Goal: Transaction & Acquisition: Book appointment/travel/reservation

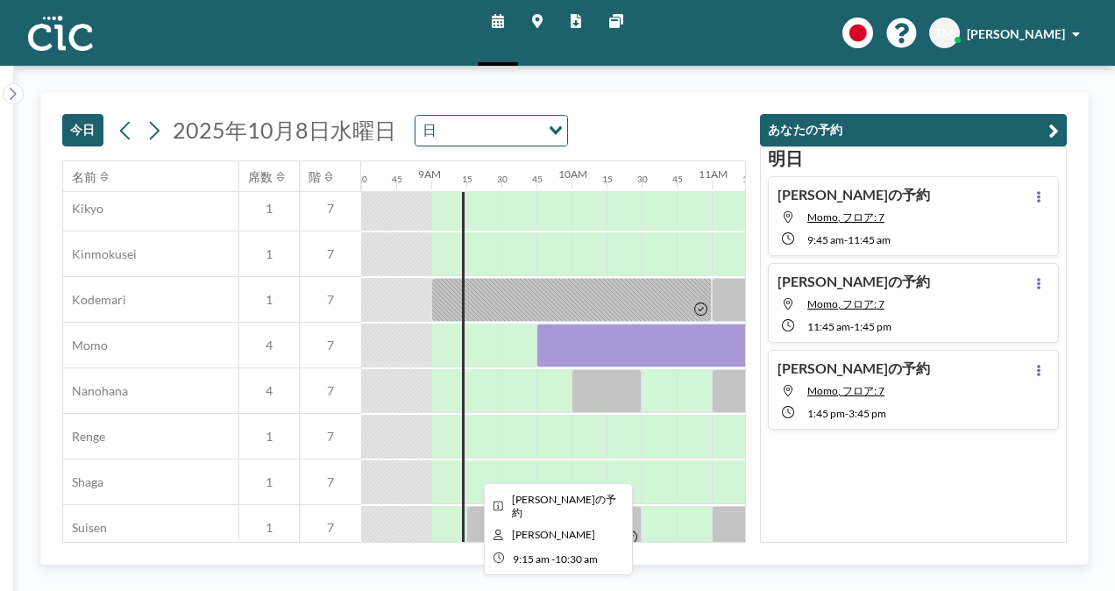
scroll to position [731, 1192]
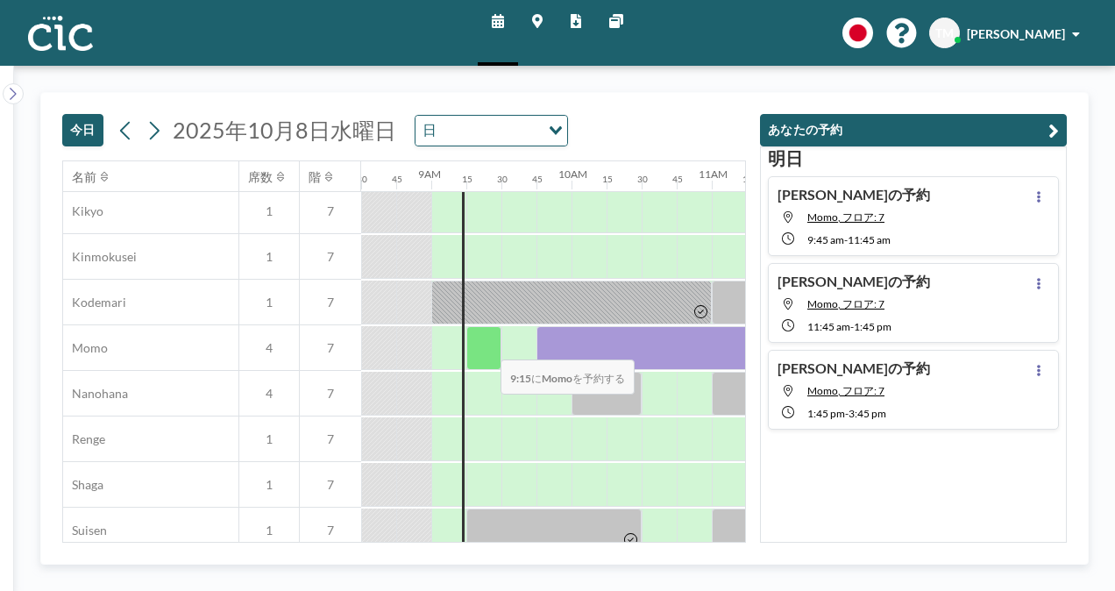
click at [486, 346] on div at bounding box center [483, 348] width 35 height 44
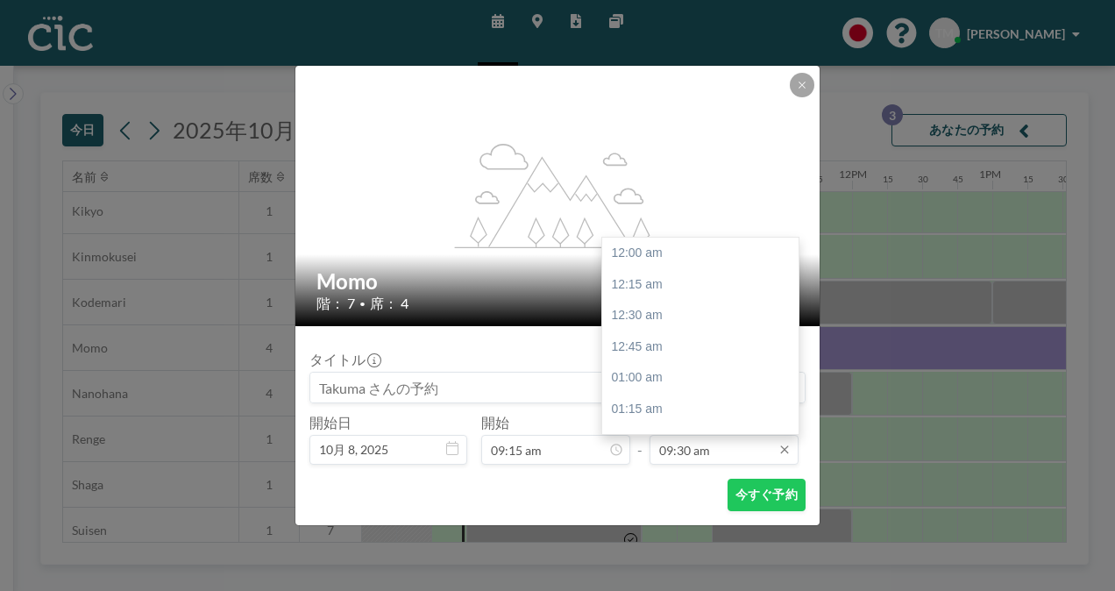
scroll to position [1186, 0]
click at [692, 289] on div "09:45 am" at bounding box center [704, 284] width 205 height 32
type input "09:45 am"
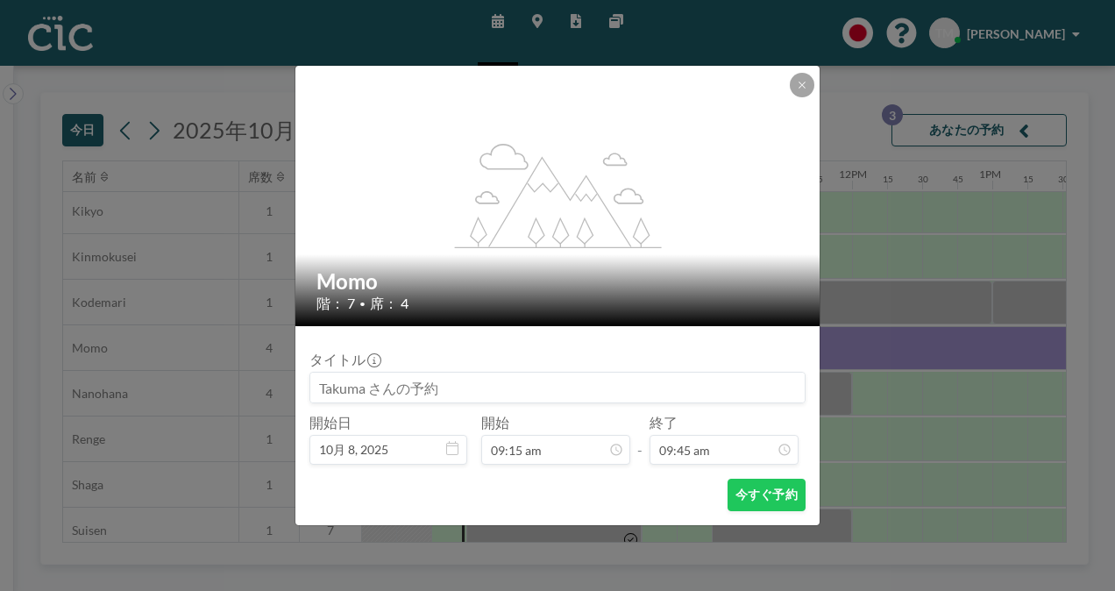
scroll to position [1216, 0]
click at [769, 489] on button "今すぐ予約" at bounding box center [766, 494] width 78 height 32
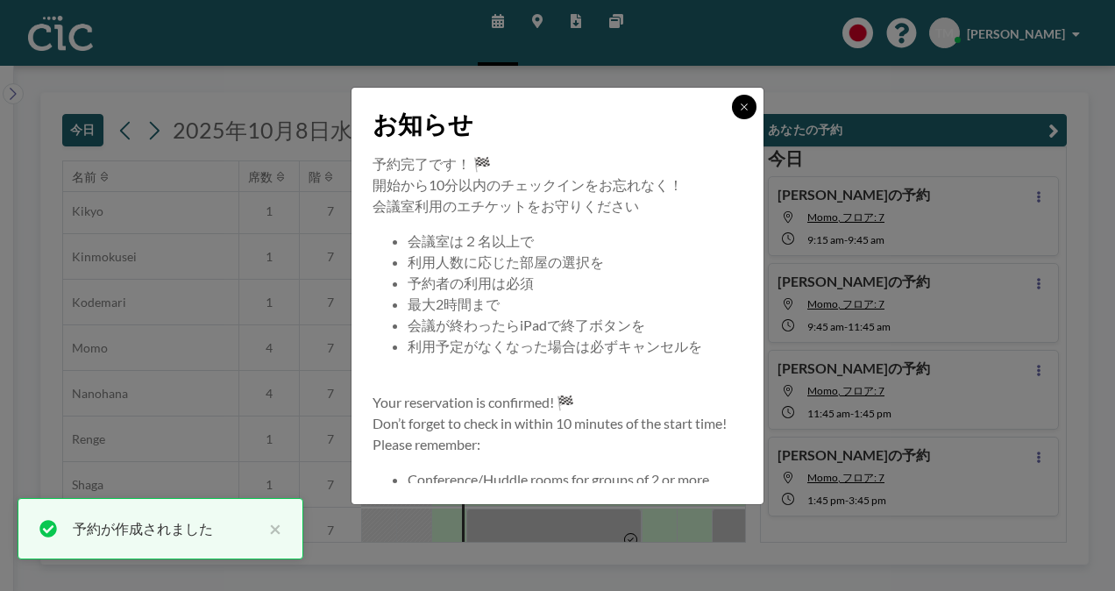
click at [744, 102] on icon at bounding box center [744, 107] width 11 height 11
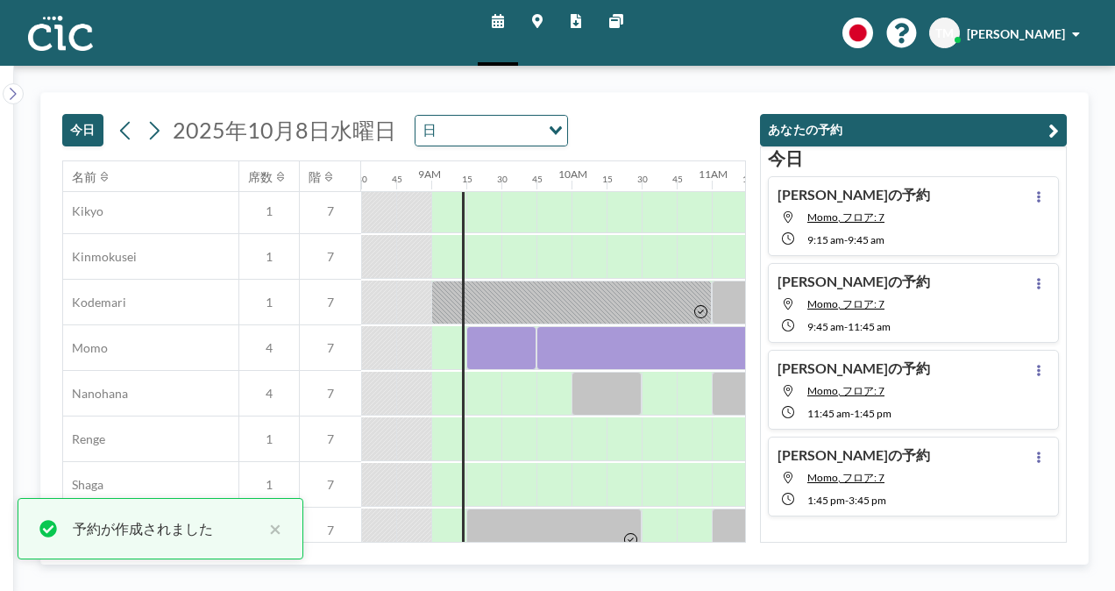
click at [712, 84] on div "[DATE] [DATE] 日 Loading... 名前 席数 階 12AM 15 30 45 1AM 15 30 45 2AM 15 30 45 3AM …" at bounding box center [564, 328] width 1101 height 525
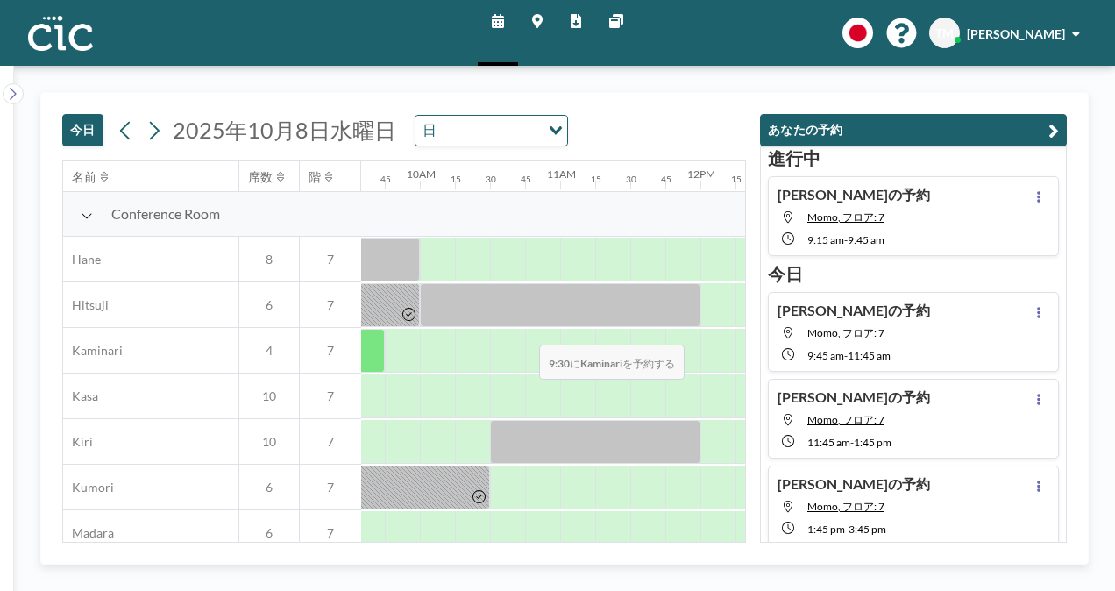
scroll to position [0, 1345]
click at [86, 131] on button "今日" at bounding box center [82, 130] width 41 height 32
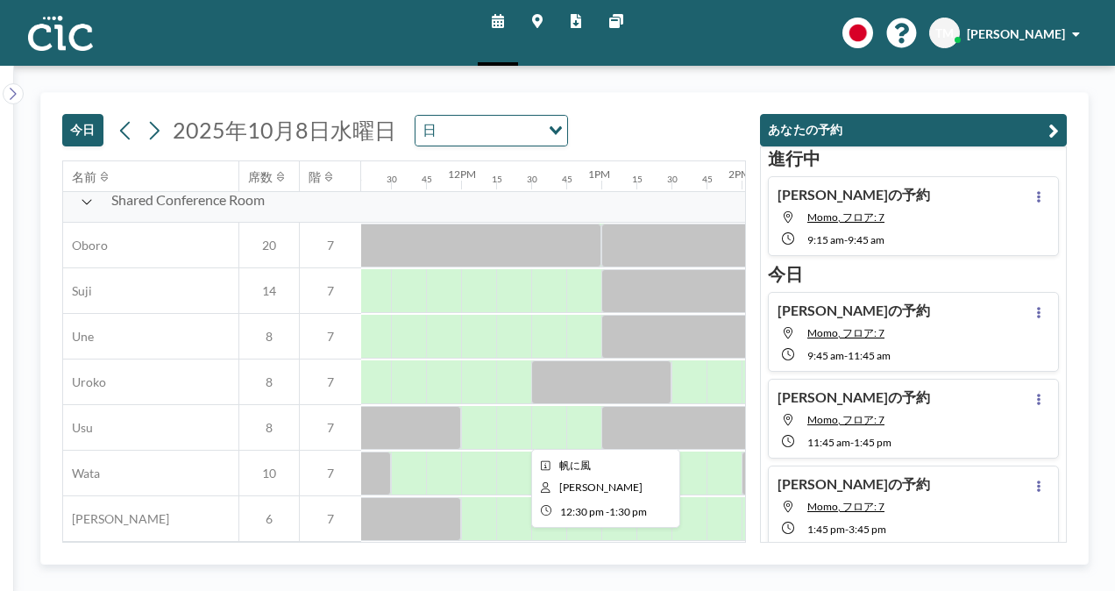
scroll to position [1295, 1583]
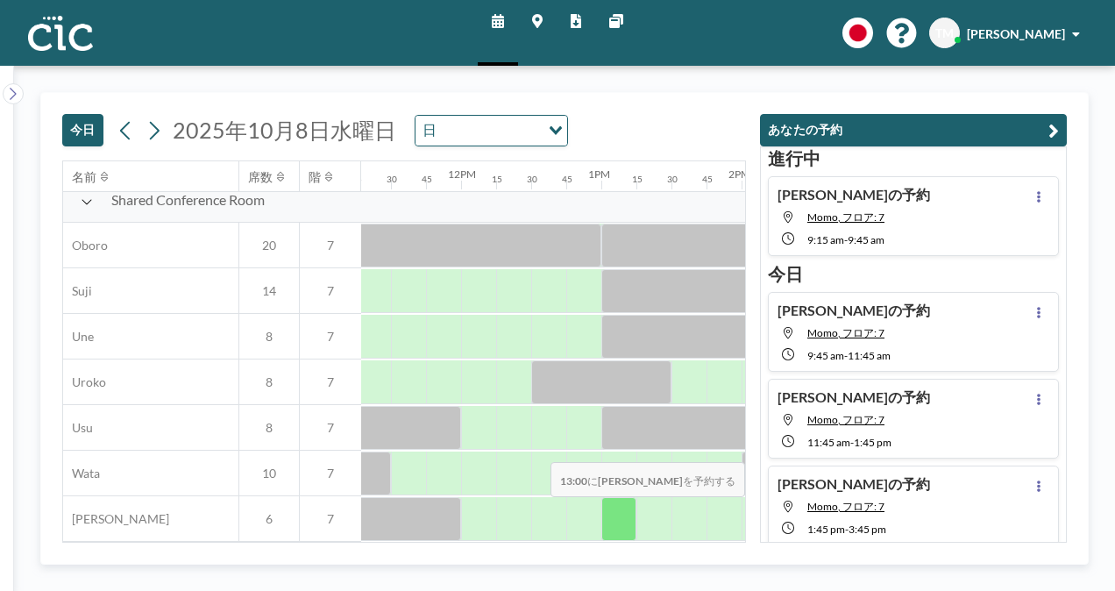
click at [615, 509] on div at bounding box center [618, 519] width 35 height 44
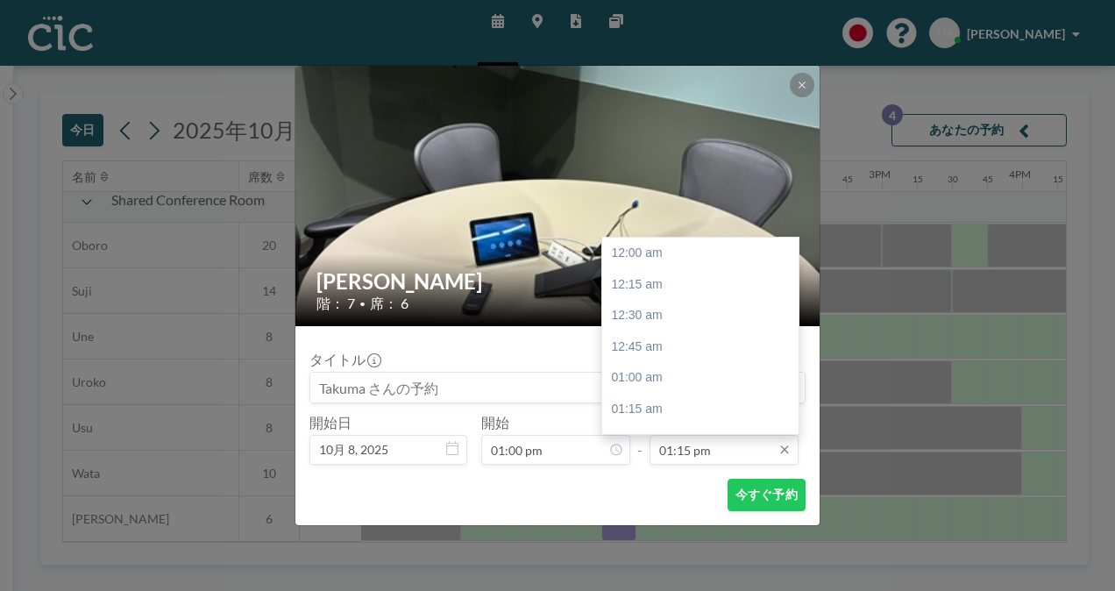
scroll to position [1653, 0]
click at [655, 347] on div "02:00 pm" at bounding box center [704, 347] width 205 height 32
type input "02:00 pm"
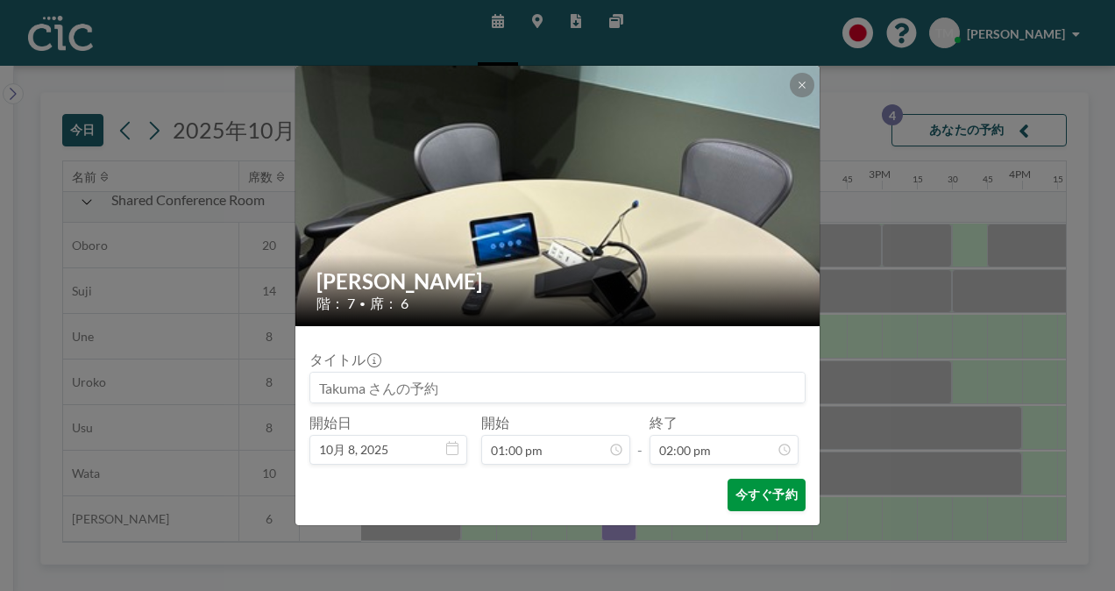
scroll to position [1747, 0]
click at [730, 487] on button "今すぐ予約" at bounding box center [766, 494] width 78 height 32
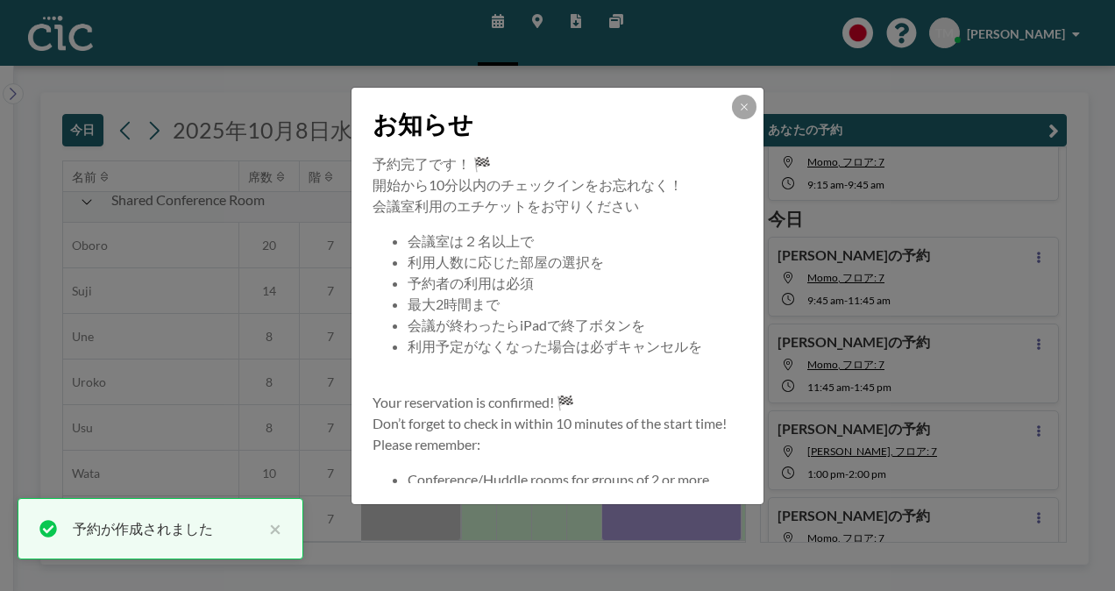
scroll to position [91, 0]
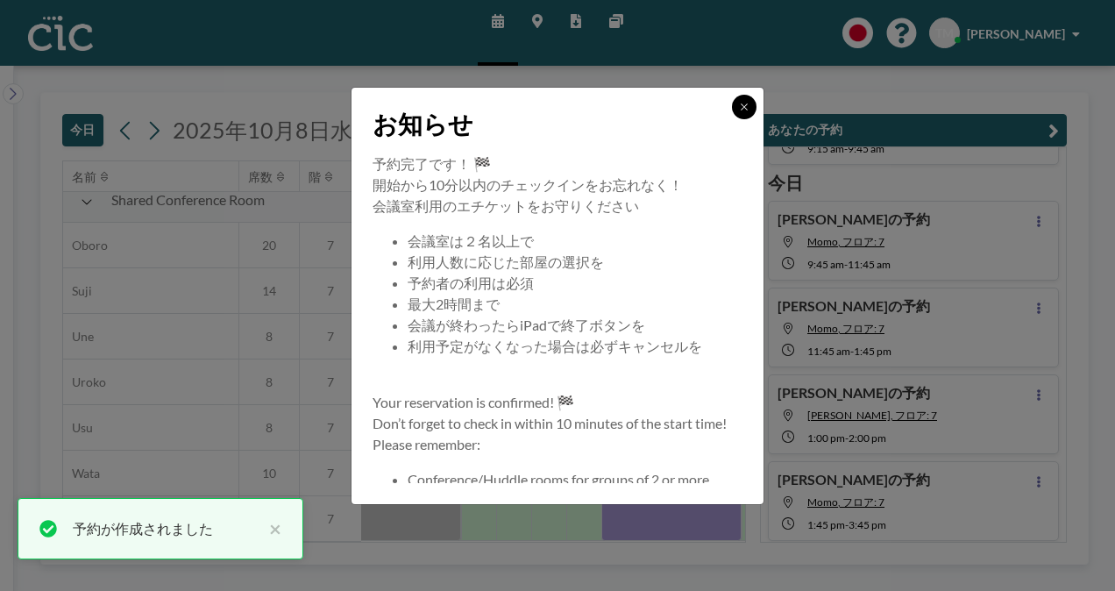
click at [747, 105] on icon at bounding box center [744, 107] width 11 height 11
